Goal: Transaction & Acquisition: Purchase product/service

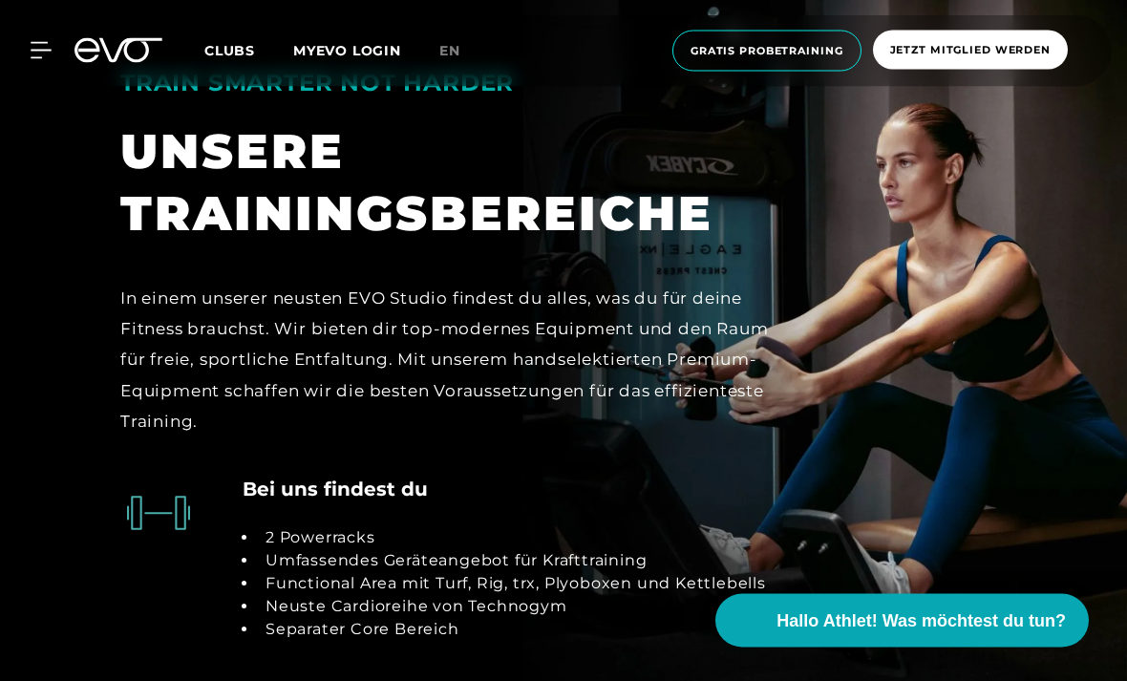
scroll to position [3458, 0]
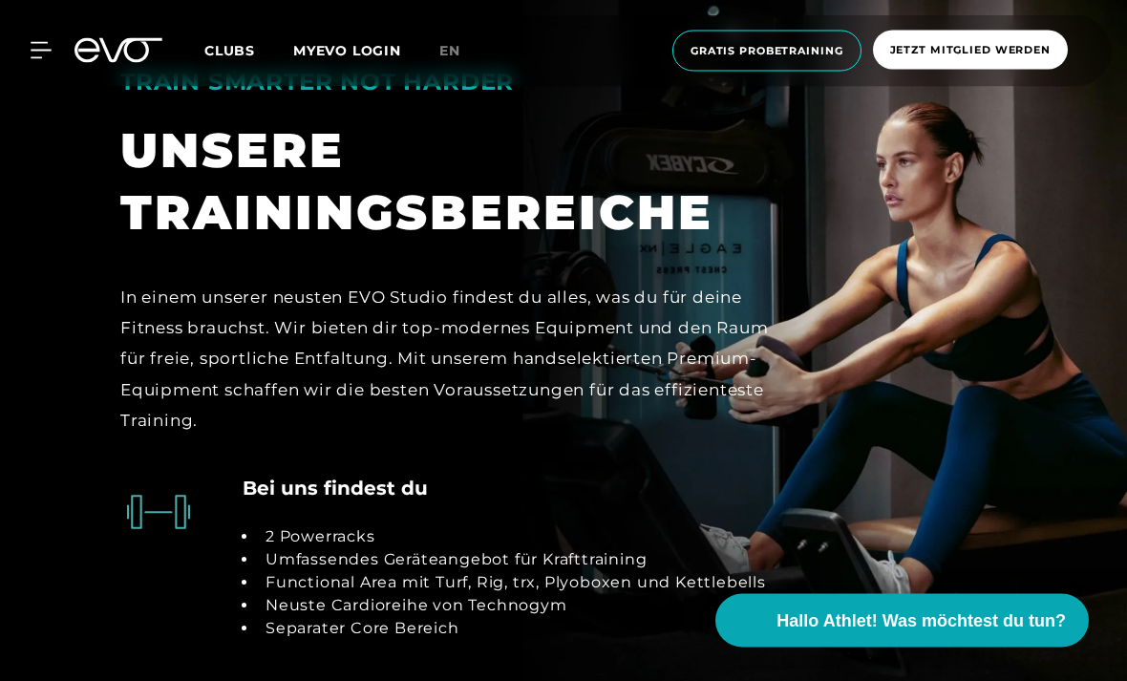
click at [70, 44] on div at bounding box center [118, 50] width 111 height 25
click at [41, 57] on icon at bounding box center [41, 50] width 20 height 15
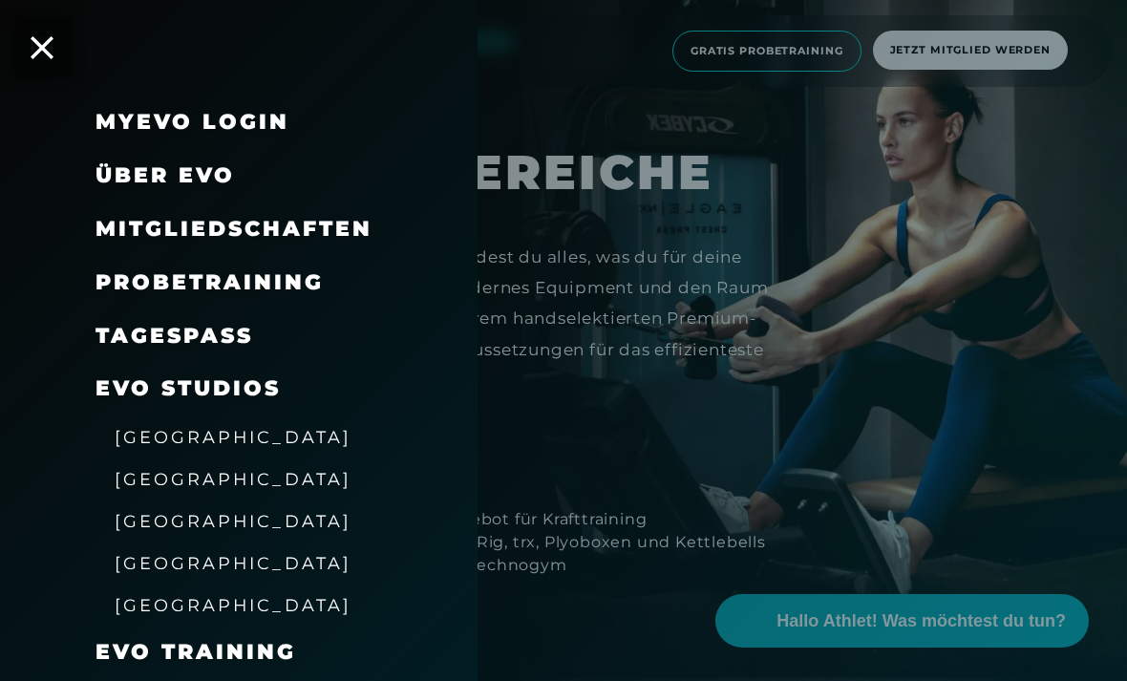
scroll to position [3501, 0]
click at [201, 441] on span "[GEOGRAPHIC_DATA]" at bounding box center [233, 437] width 237 height 20
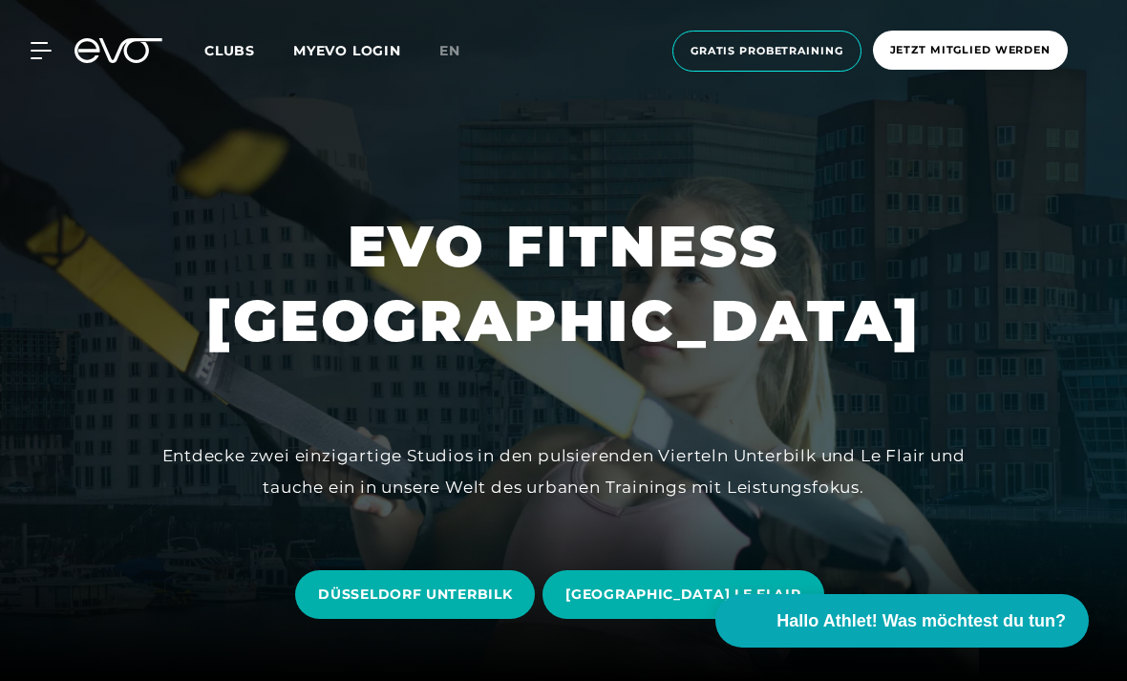
click at [204, 441] on div at bounding box center [563, 340] width 1127 height 681
click at [55, 70] on div "MyEVO Login Über EVO Mitgliedschaften Probetraining TAGESPASS EVO Studios [GEOG…" at bounding box center [564, 51] width 1120 height 72
click at [49, 48] on icon at bounding box center [41, 50] width 21 height 17
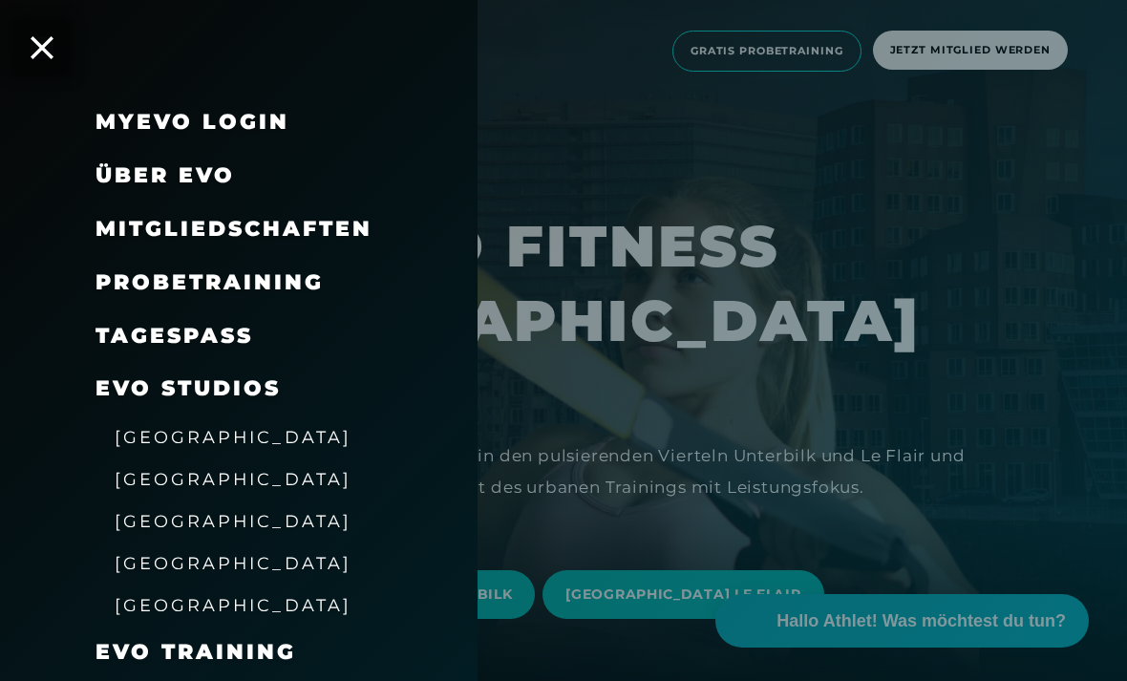
click at [339, 218] on span "Mitgliedschaften" at bounding box center [234, 229] width 277 height 26
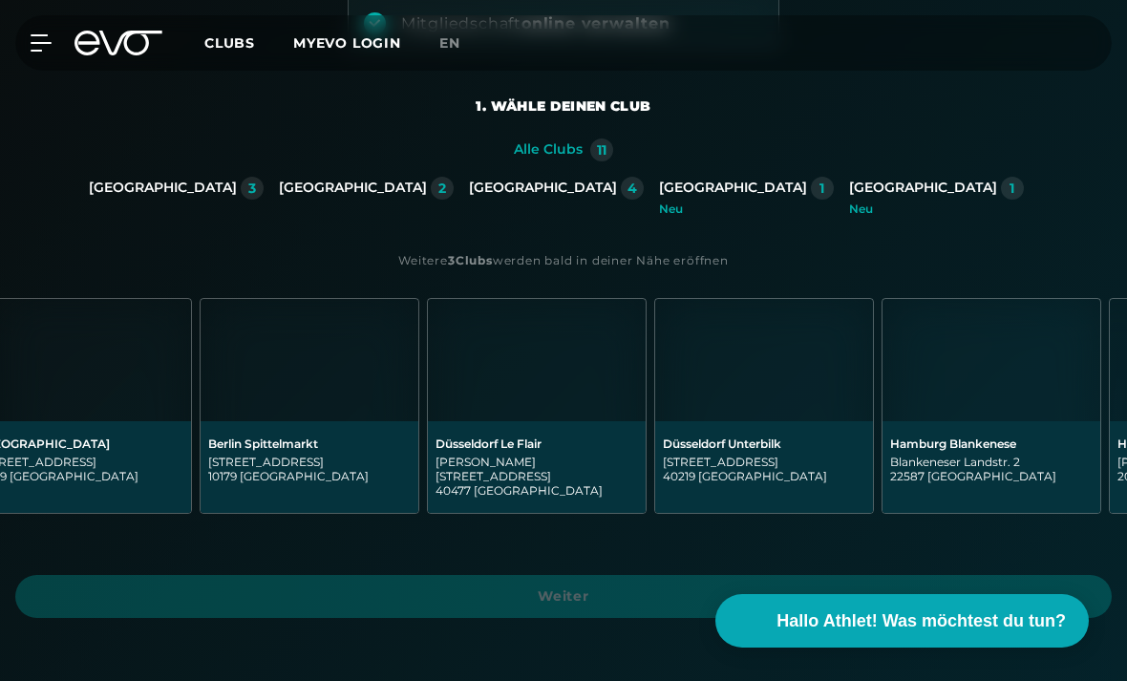
scroll to position [0, 276]
click at [821, 387] on img at bounding box center [759, 360] width 218 height 122
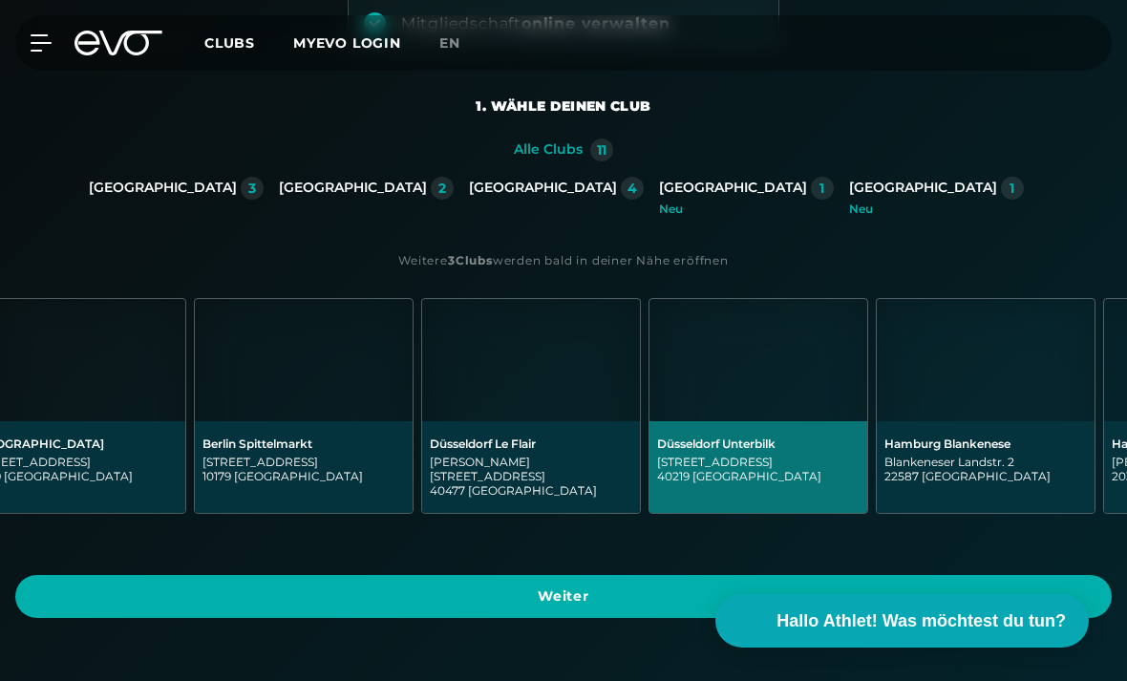
click at [881, 588] on span "Weiter" at bounding box center [563, 597] width 1051 height 20
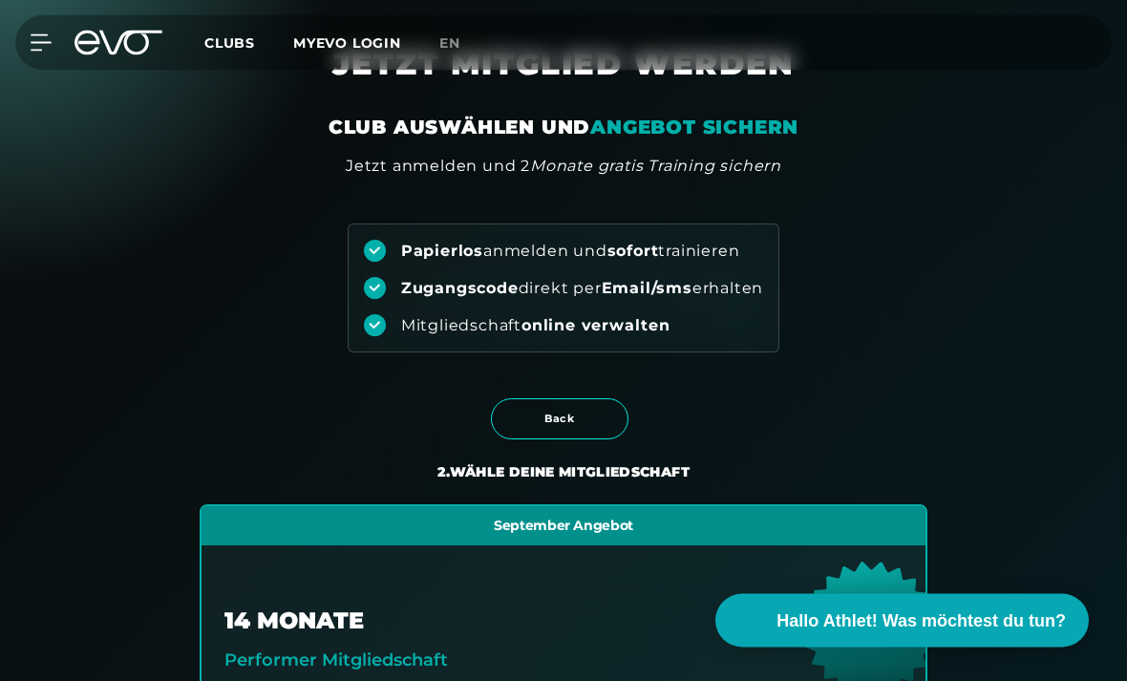
scroll to position [0, 0]
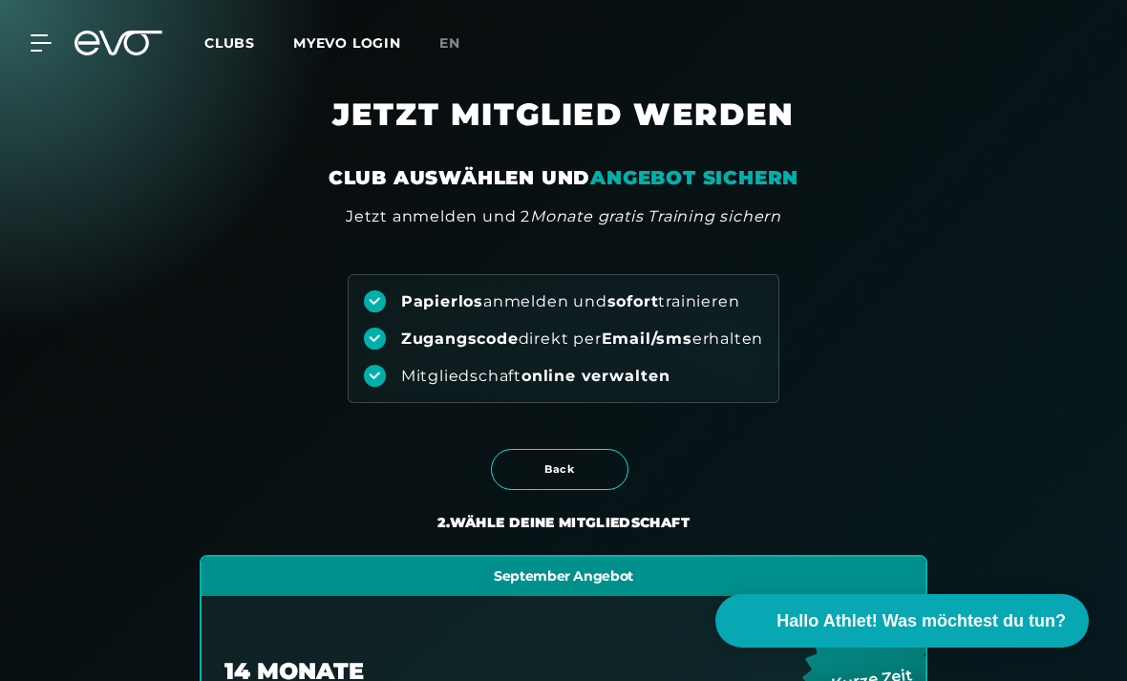
click at [27, 42] on div at bounding box center [30, 42] width 44 height 17
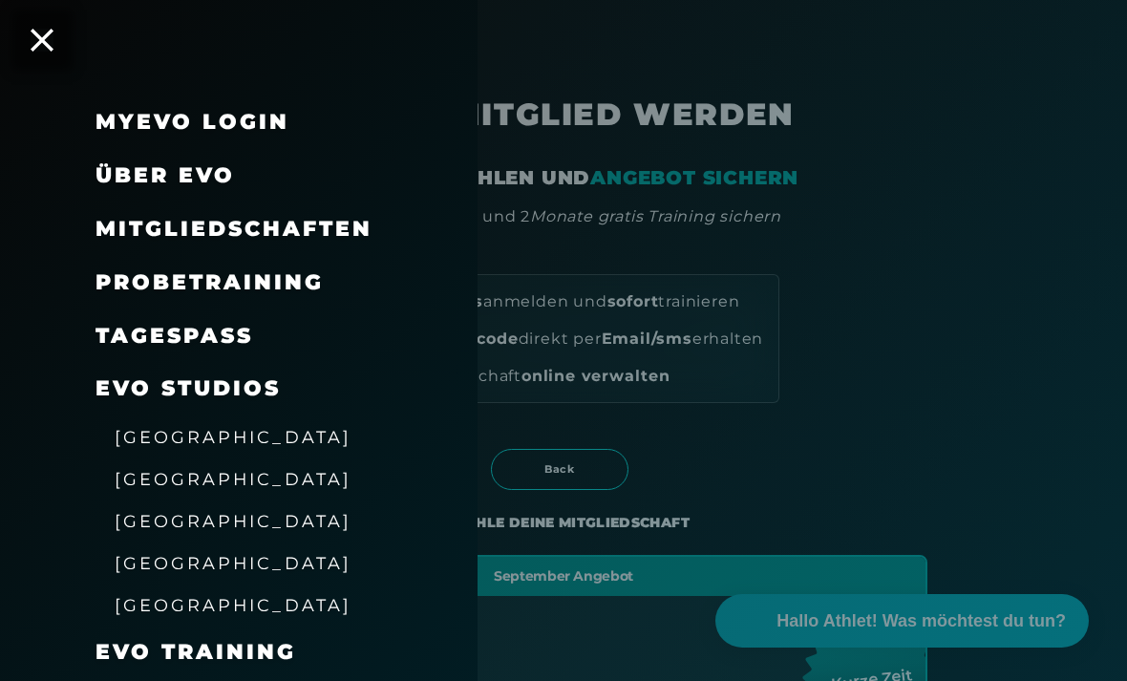
scroll to position [32, 0]
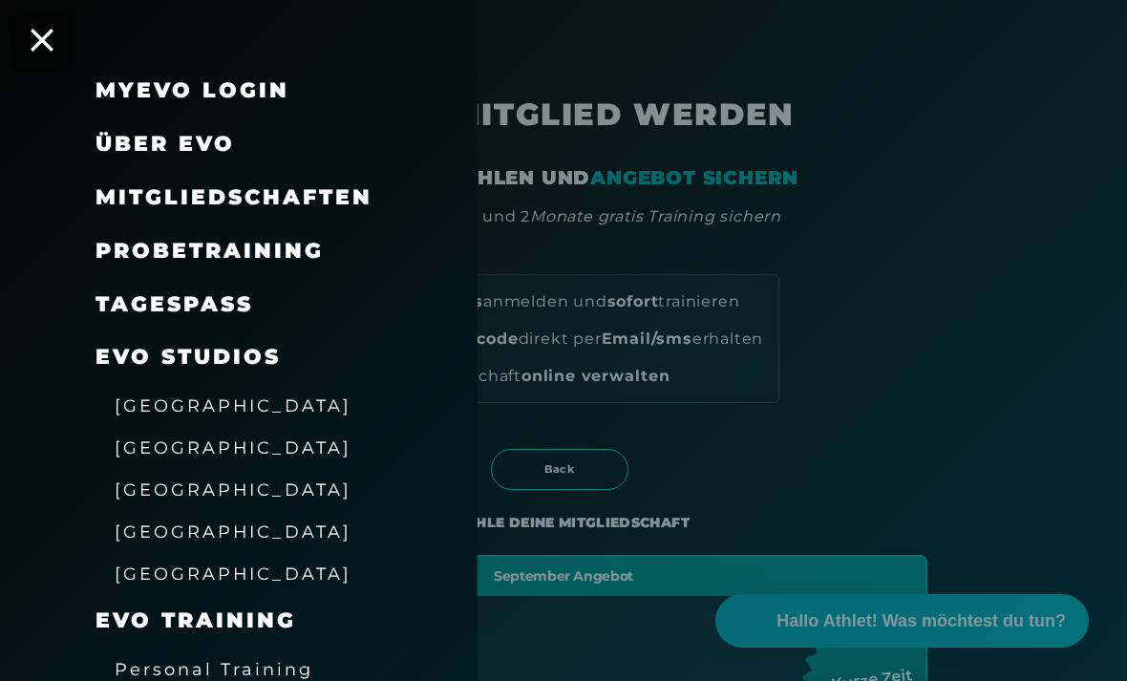
click at [252, 301] on link "TAGESPASS" at bounding box center [175, 304] width 158 height 26
